Goal: Task Accomplishment & Management: Manage account settings

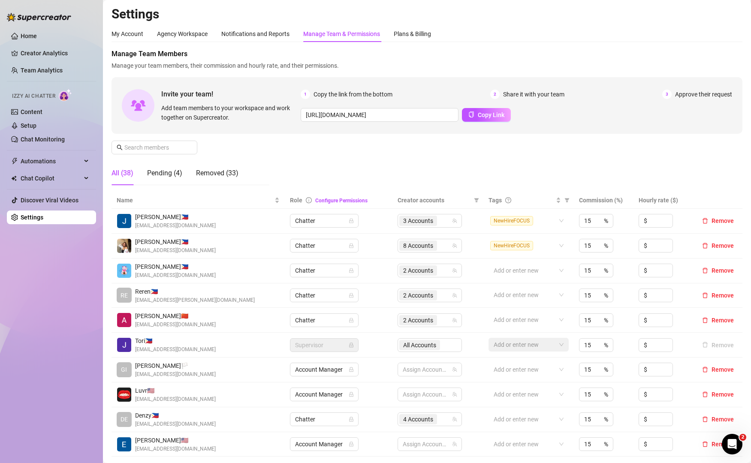
scroll to position [128, 0]
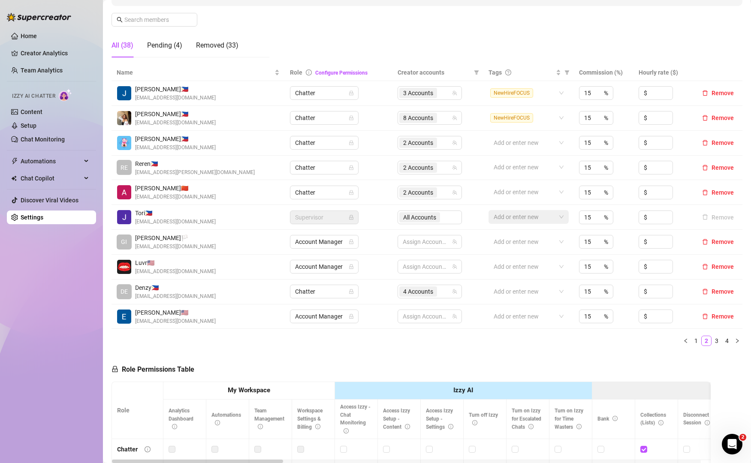
click at [59, 317] on div "Home Creator Analytics Team Analytics Izzy AI Chatter Content Setup Chat Monito…" at bounding box center [51, 228] width 89 height 456
click at [712, 341] on link "3" at bounding box center [716, 340] width 9 height 9
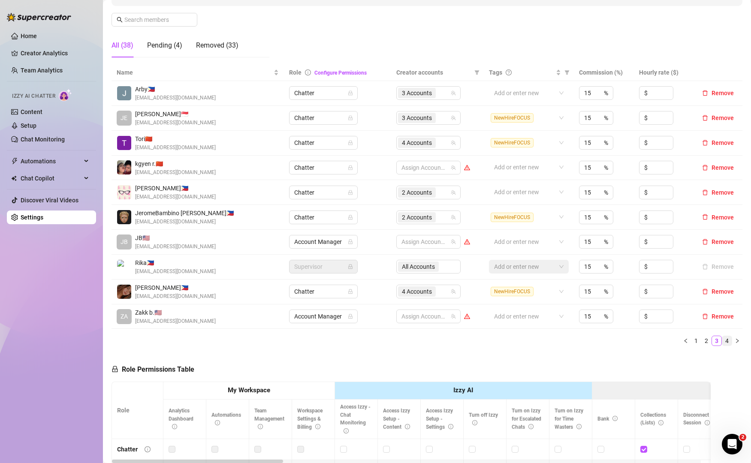
click at [723, 342] on link "4" at bounding box center [727, 340] width 9 height 9
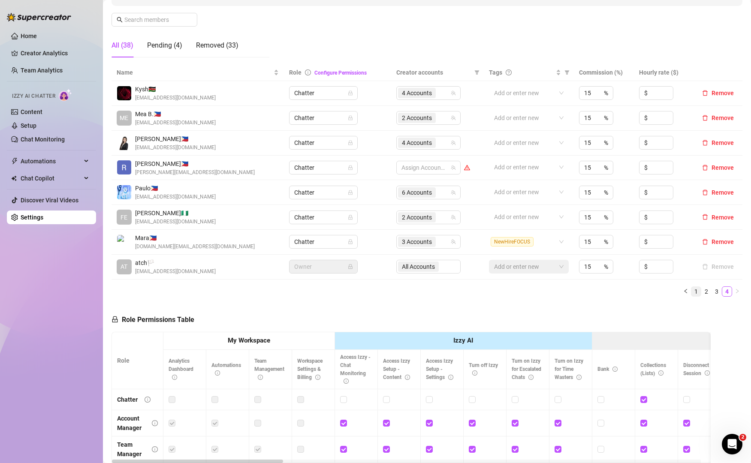
click at [692, 290] on link "1" at bounding box center [696, 291] width 9 height 9
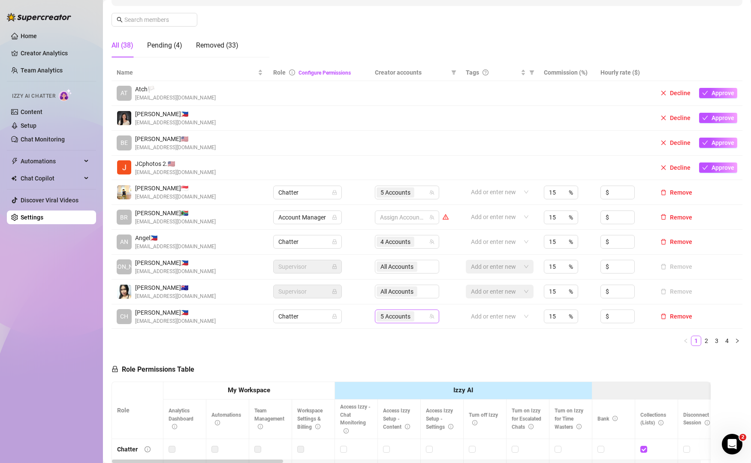
click at [422, 320] on div "5 Accounts" at bounding box center [403, 317] width 52 height 12
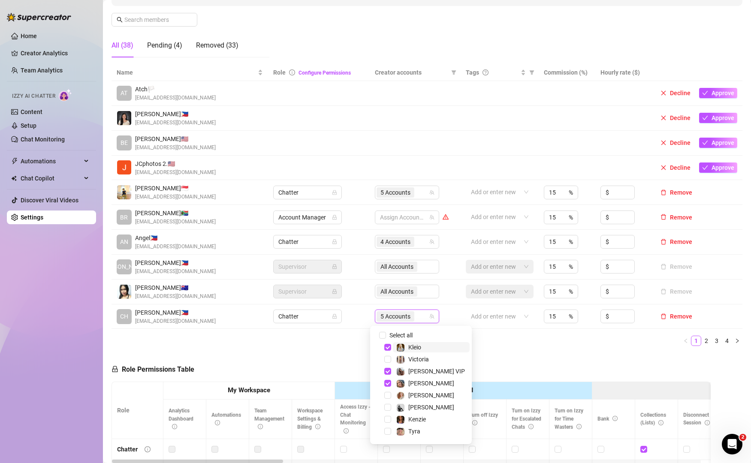
click at [395, 344] on span "Kleio" at bounding box center [431, 347] width 77 height 10
click at [399, 365] on div "Victoria" at bounding box center [420, 359] width 97 height 10
click at [398, 371] on img at bounding box center [401, 372] width 8 height 8
click at [402, 377] on div "[PERSON_NAME] VIP" at bounding box center [420, 371] width 97 height 10
click at [401, 383] on img at bounding box center [401, 384] width 8 height 8
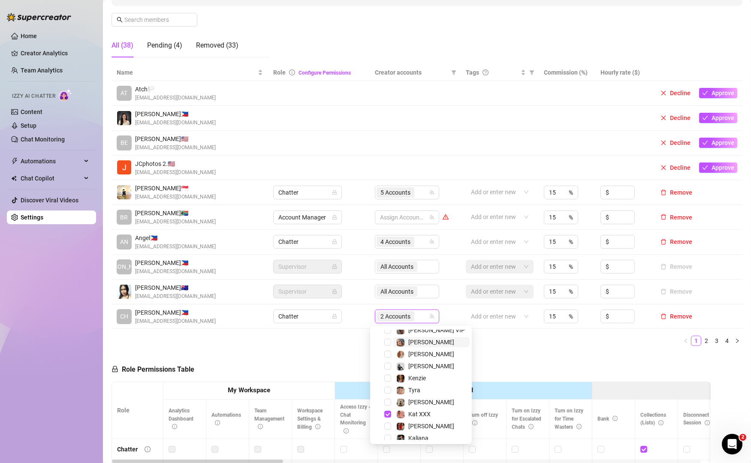
scroll to position [48, 0]
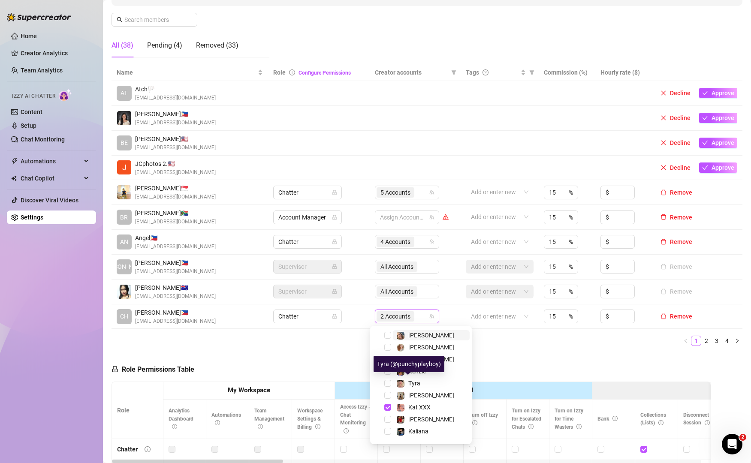
click at [401, 383] on img at bounding box center [401, 384] width 8 height 8
click at [408, 396] on div "[PERSON_NAME]" at bounding box center [425, 395] width 58 height 10
click at [410, 406] on span "Kat XXX" at bounding box center [419, 407] width 22 height 7
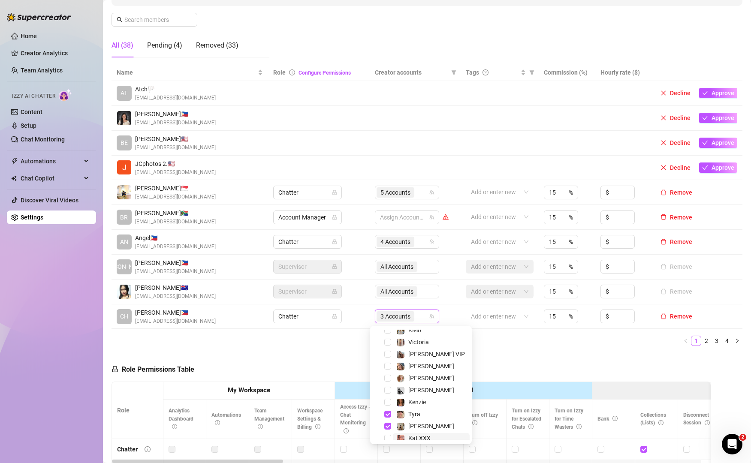
scroll to position [15, 0]
click at [429, 389] on div "[PERSON_NAME] (@kenziielovee)" at bounding box center [425, 386] width 96 height 16
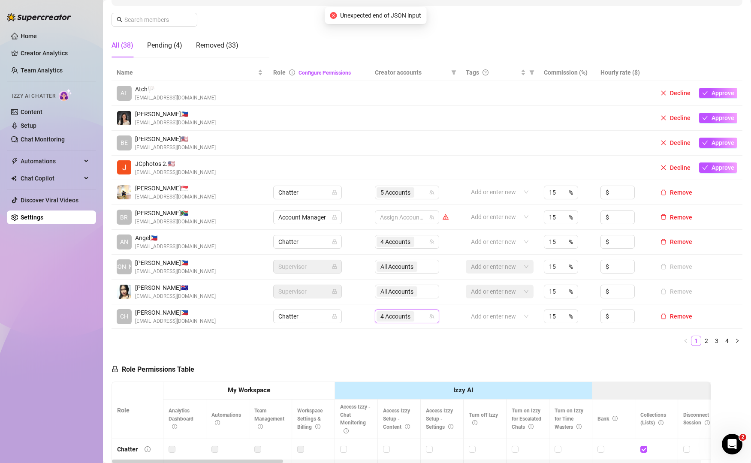
click at [416, 313] on div "4 Accounts" at bounding box center [403, 317] width 52 height 12
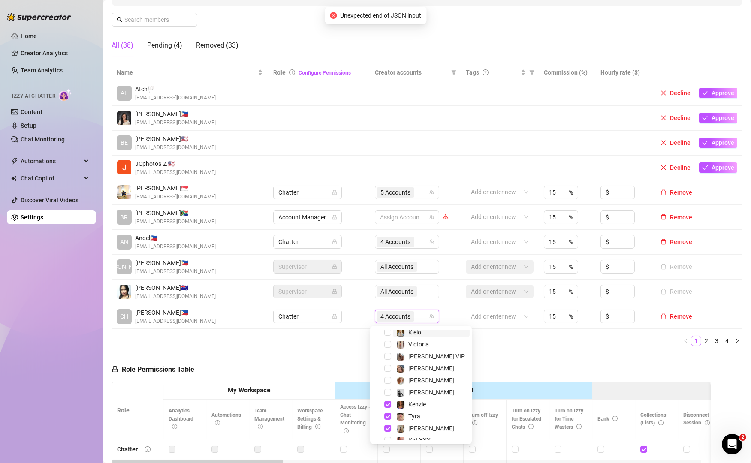
scroll to position [12, 0]
click at [416, 391] on div "[PERSON_NAME]" at bounding box center [431, 396] width 46 height 10
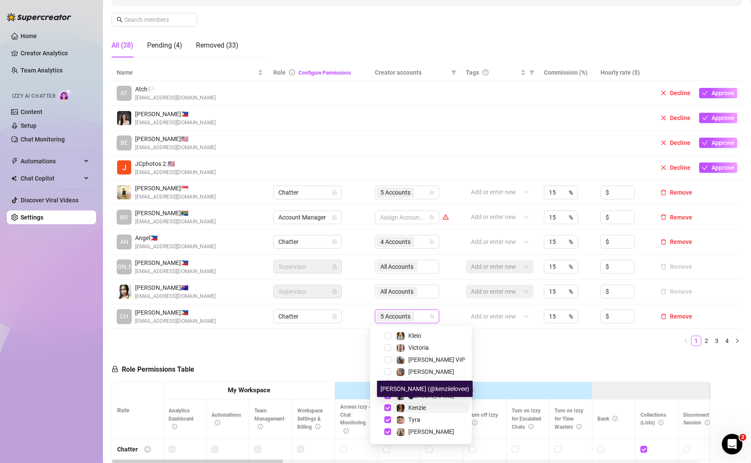
click at [413, 407] on span "Kenzie" at bounding box center [417, 408] width 18 height 7
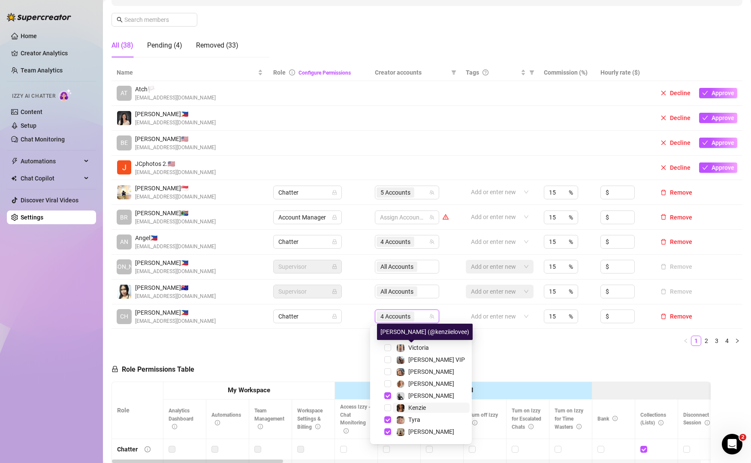
scroll to position [94, 0]
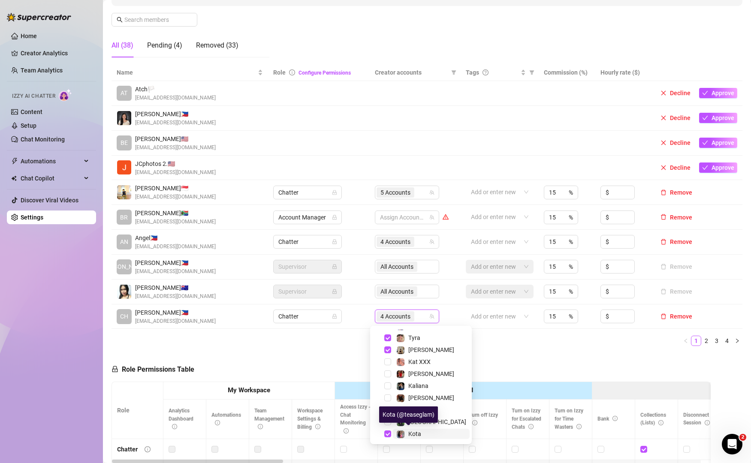
click at [411, 431] on span "Kota" at bounding box center [414, 434] width 13 height 7
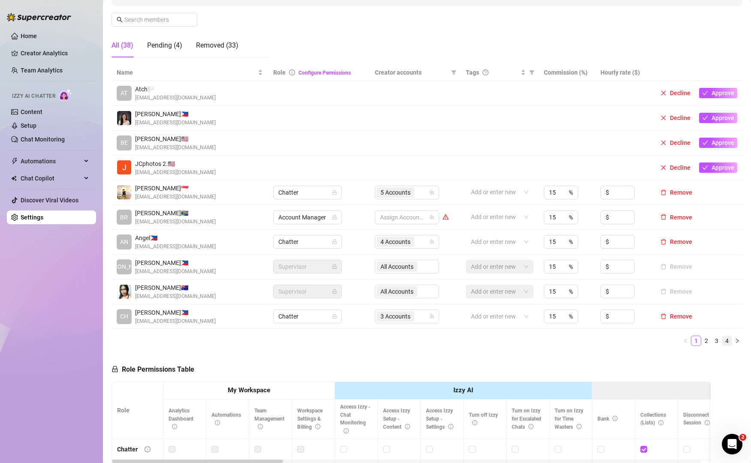
click at [723, 342] on link "4" at bounding box center [727, 340] width 9 height 9
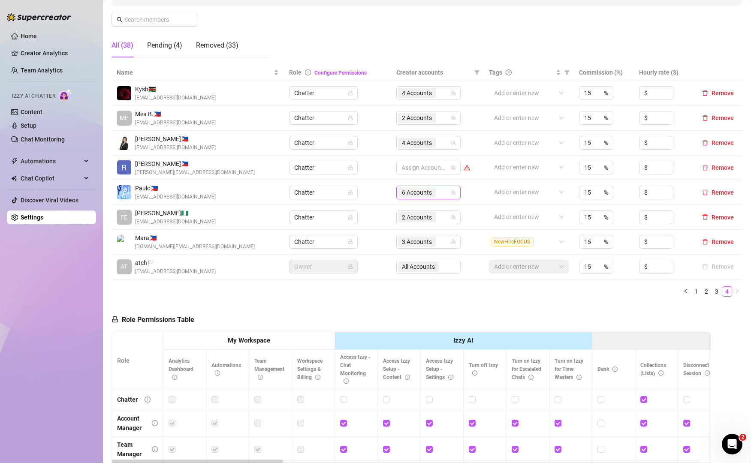
click at [451, 192] on icon "team" at bounding box center [453, 192] width 5 height 5
click at [438, 193] on input "search" at bounding box center [439, 192] width 2 height 10
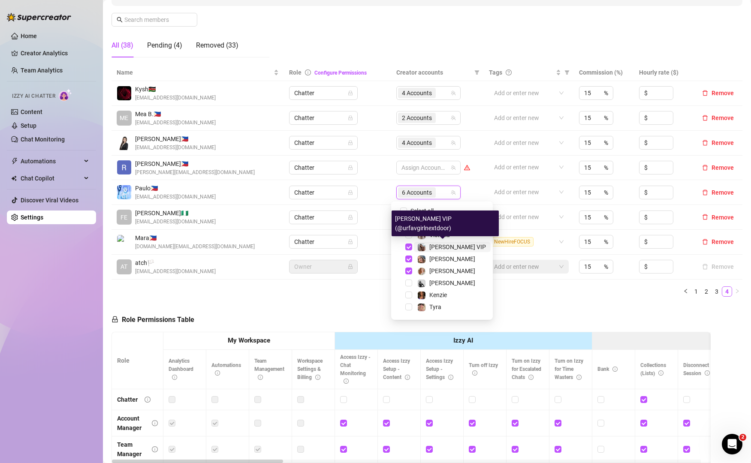
click at [434, 246] on span "[PERSON_NAME] VIP" at bounding box center [457, 247] width 57 height 7
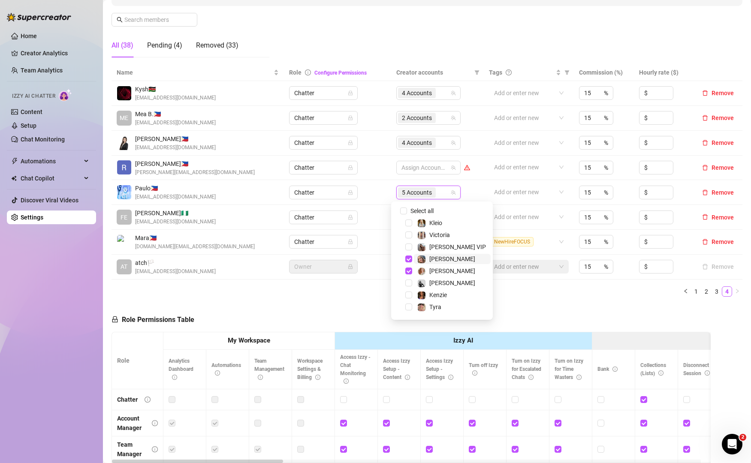
click at [434, 256] on span "[PERSON_NAME]" at bounding box center [452, 259] width 46 height 7
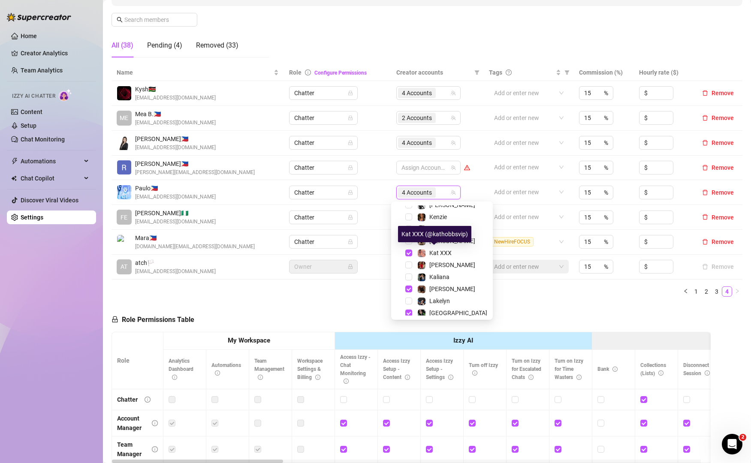
click at [434, 256] on div "Kat XXX" at bounding box center [440, 253] width 22 height 10
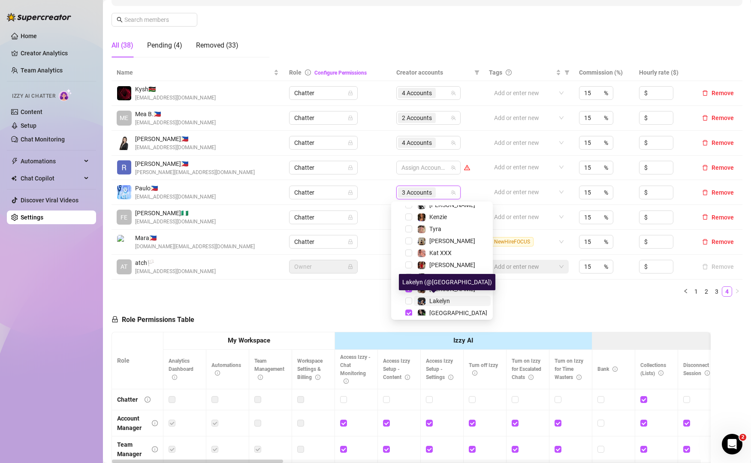
scroll to position [94, 0]
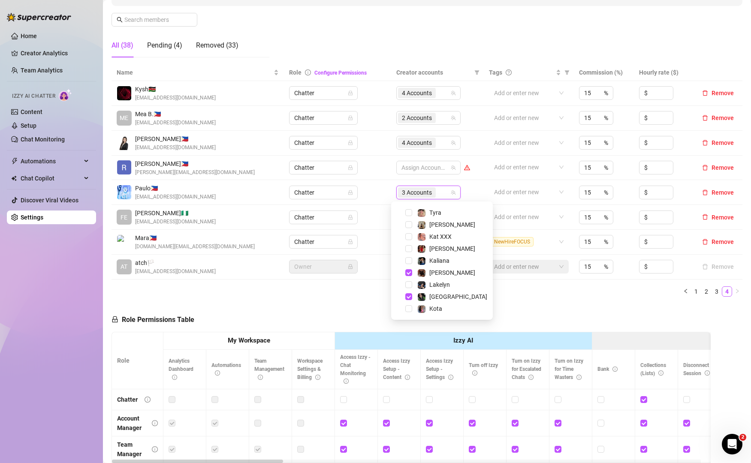
click at [556, 290] on ul "1 2 3 4" at bounding box center [427, 292] width 631 height 10
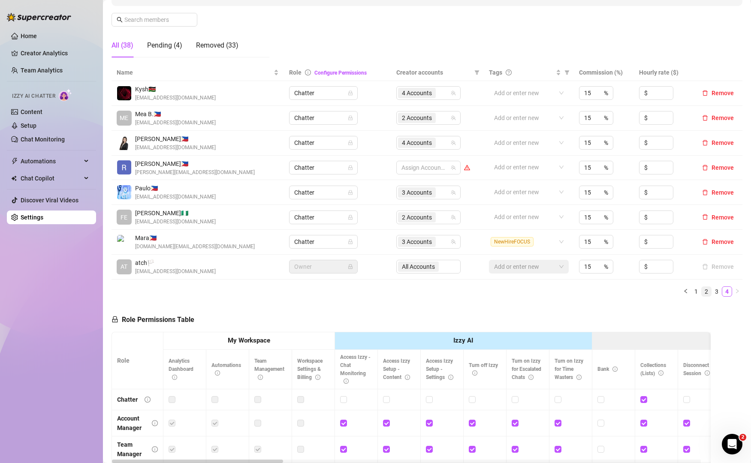
click at [702, 290] on link "2" at bounding box center [706, 291] width 9 height 9
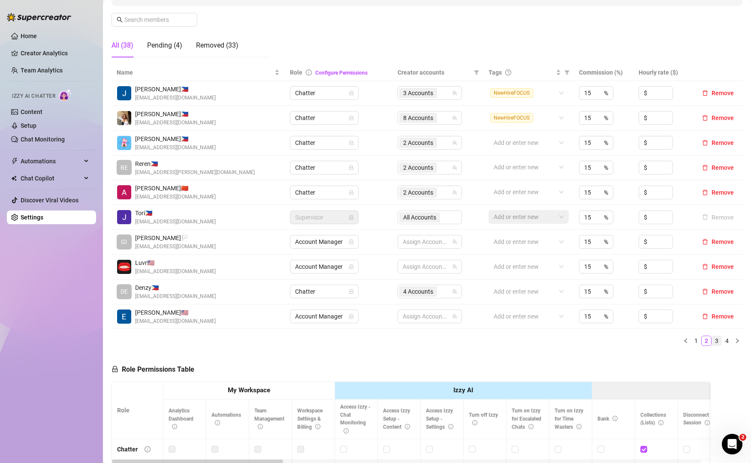
click at [712, 342] on link "3" at bounding box center [716, 340] width 9 height 9
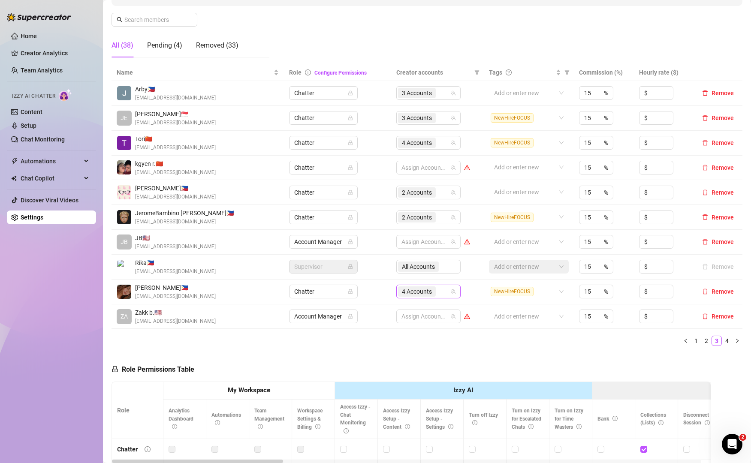
click at [442, 290] on div "4 Accounts" at bounding box center [424, 292] width 52 height 12
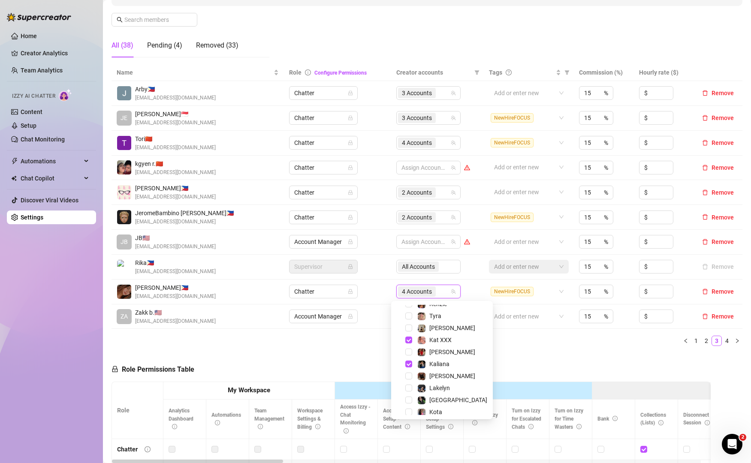
scroll to position [91, 0]
click at [564, 345] on ul "1 2 3 4" at bounding box center [427, 341] width 631 height 10
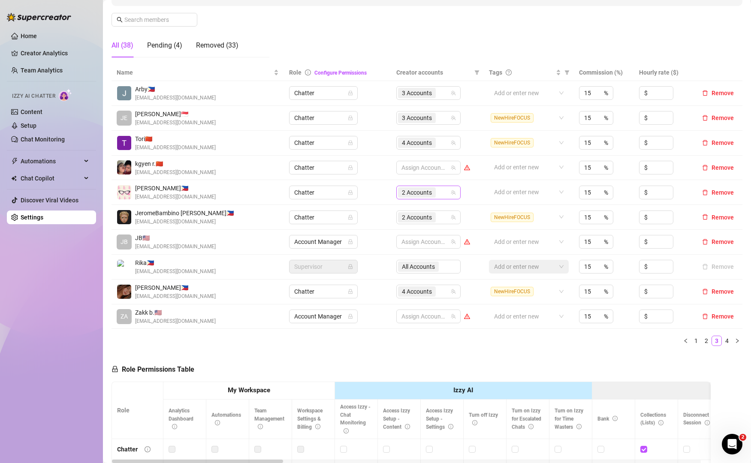
click at [440, 192] on div "2 Accounts" at bounding box center [424, 193] width 52 height 12
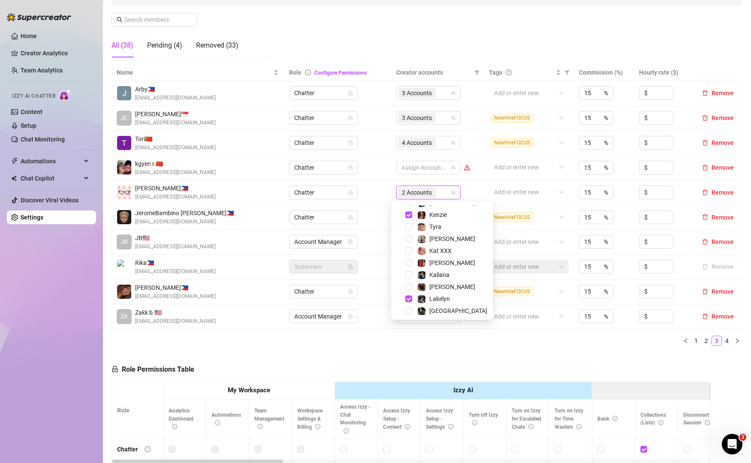
scroll to position [82, 0]
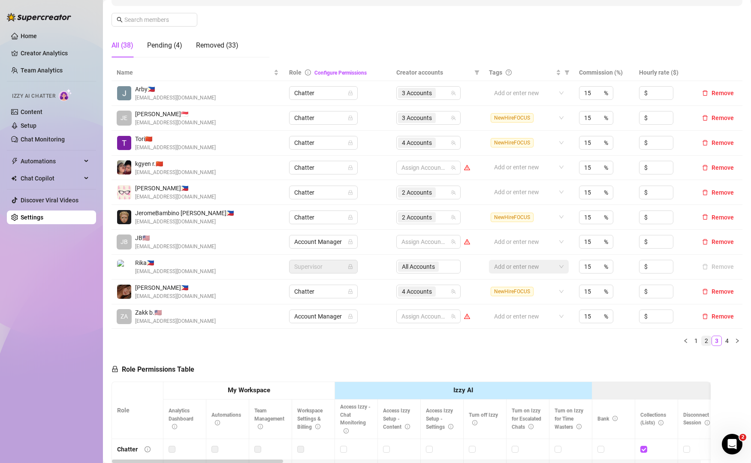
click at [702, 344] on link "2" at bounding box center [706, 340] width 9 height 9
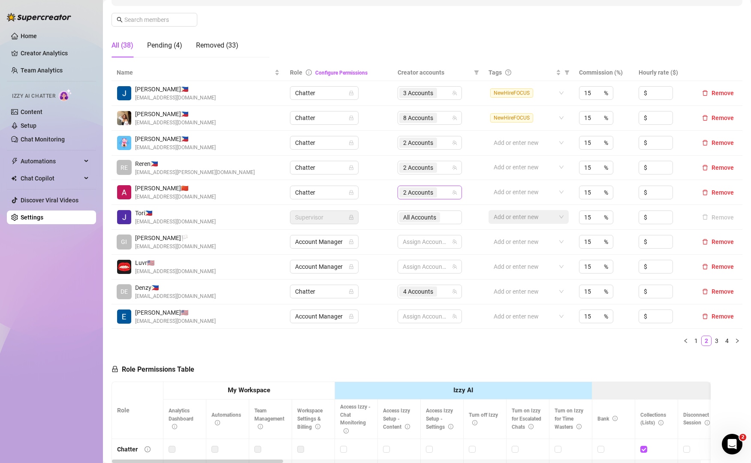
click at [441, 191] on div "2 Accounts" at bounding box center [425, 193] width 52 height 12
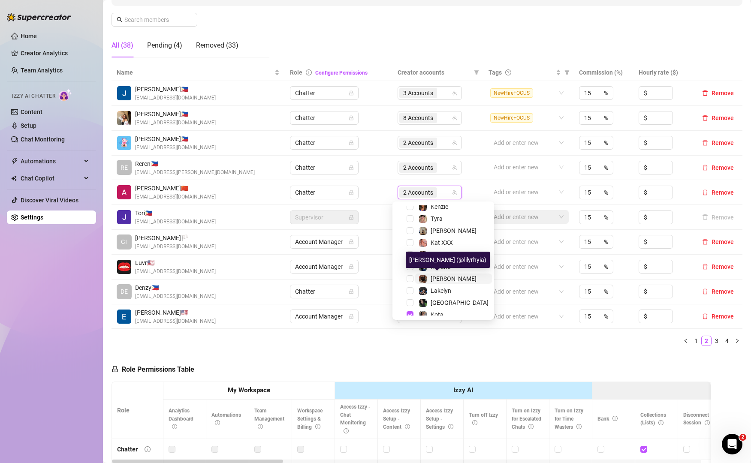
scroll to position [94, 0]
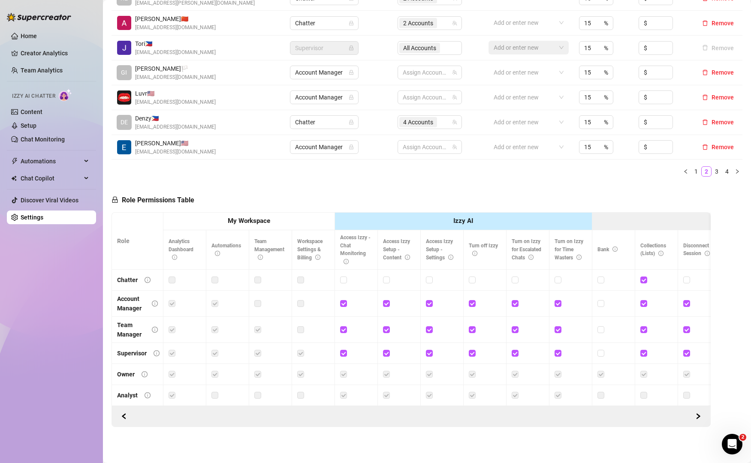
scroll to position [0, 0]
